Goal: Transaction & Acquisition: Purchase product/service

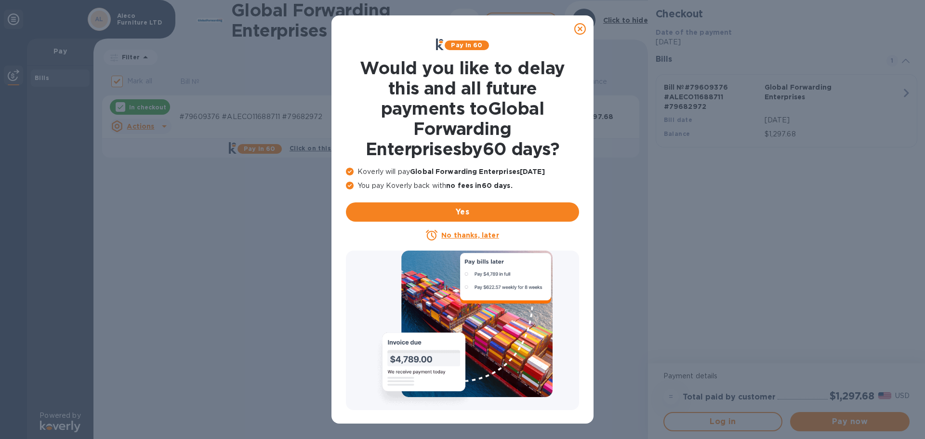
click at [578, 39] on div "Pay in 60 Would you like to delay this and all future payments to Global Forwar…" at bounding box center [462, 140] width 241 height 210
click at [580, 30] on icon at bounding box center [580, 29] width 12 height 12
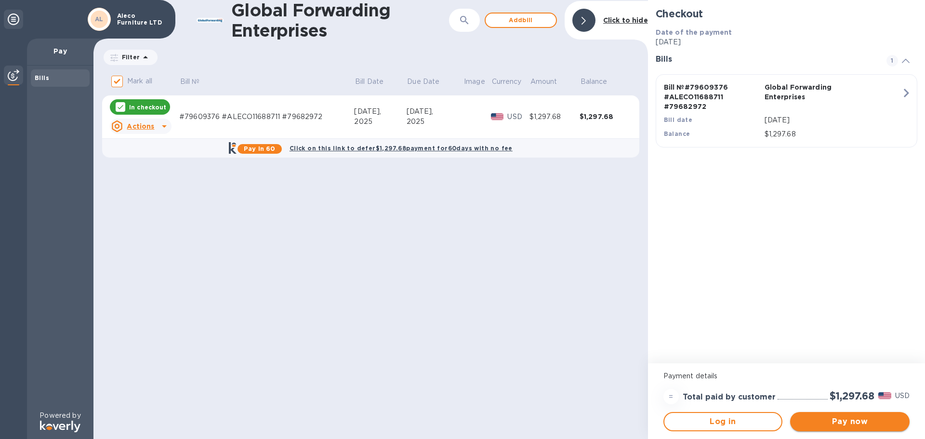
click at [838, 426] on span "Pay now" at bounding box center [850, 422] width 104 height 12
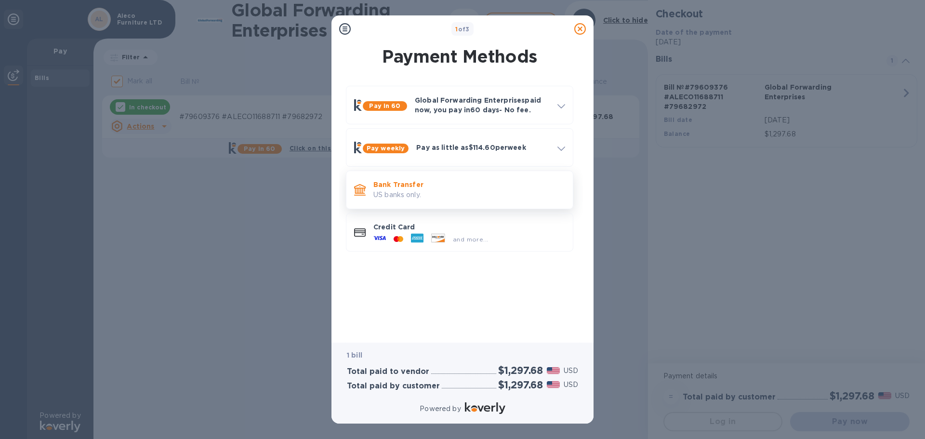
click at [419, 193] on p "US banks only." at bounding box center [469, 195] width 192 height 10
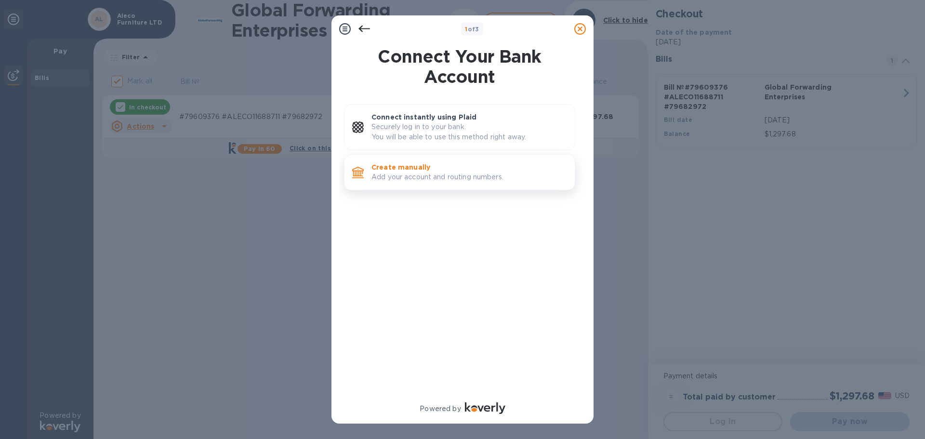
click at [447, 171] on p "Create manually" at bounding box center [470, 167] width 196 height 10
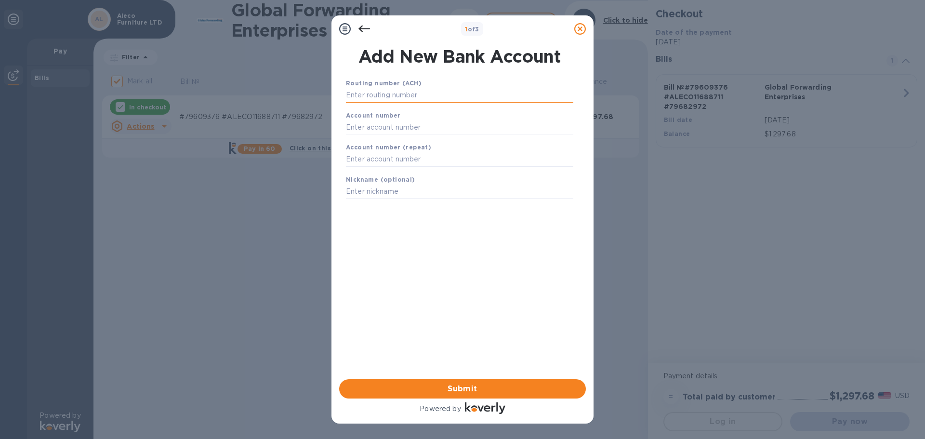
click at [437, 95] on input "text" at bounding box center [459, 95] width 227 height 14
click at [445, 93] on input "text" at bounding box center [459, 95] width 227 height 14
type input "121000358"
click at [414, 139] on input "text" at bounding box center [459, 139] width 227 height 14
type input "325190544711"
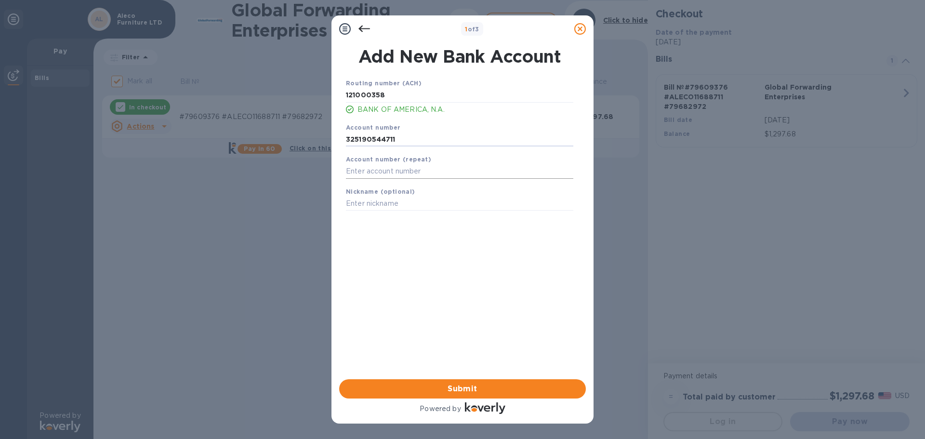
click at [407, 169] on input "text" at bounding box center [459, 171] width 227 height 14
type input "325190544711"
click at [462, 206] on input "text" at bounding box center [459, 204] width 227 height 14
type input "[PERSON_NAME]"
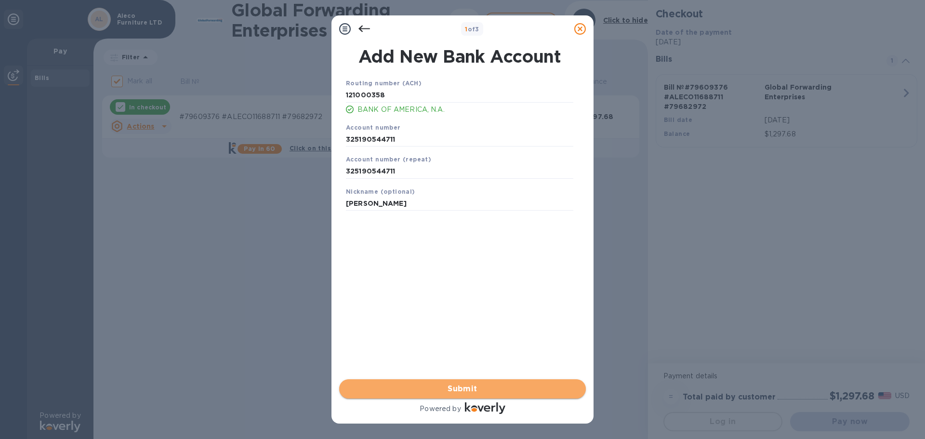
click at [474, 382] on button "Submit" at bounding box center [462, 388] width 247 height 19
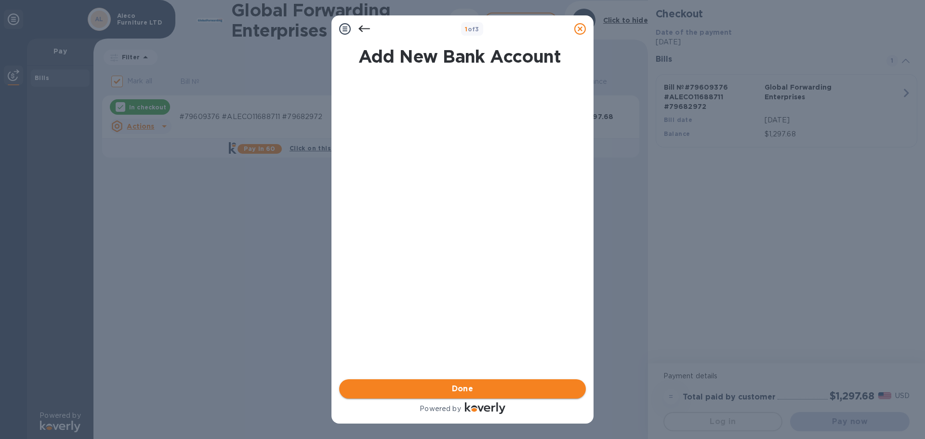
click at [496, 386] on span "Done" at bounding box center [462, 389] width 231 height 12
